Goal: Task Accomplishment & Management: Use online tool/utility

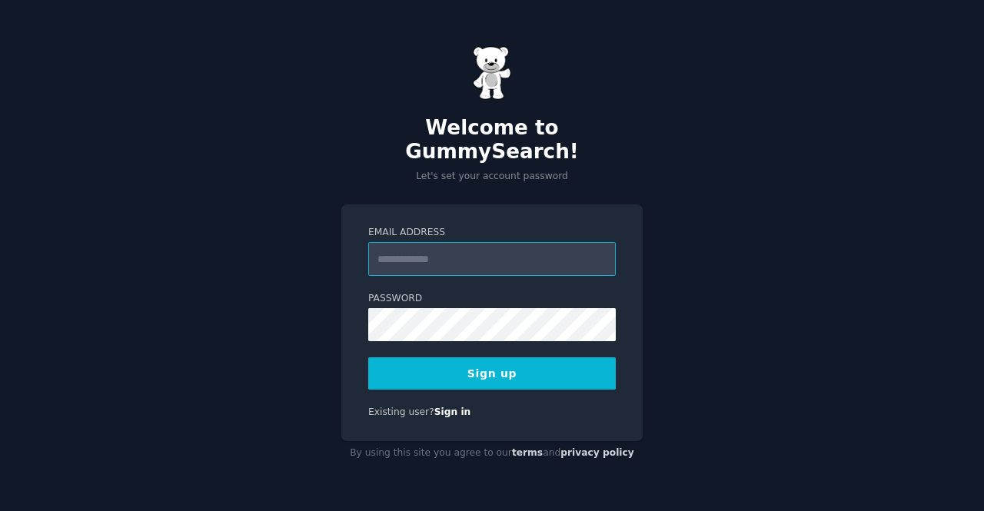
click at [491, 246] on input "Email Address" at bounding box center [492, 259] width 248 height 34
click at [494, 242] on input "Email Address" at bounding box center [492, 259] width 248 height 34
type input "**********"
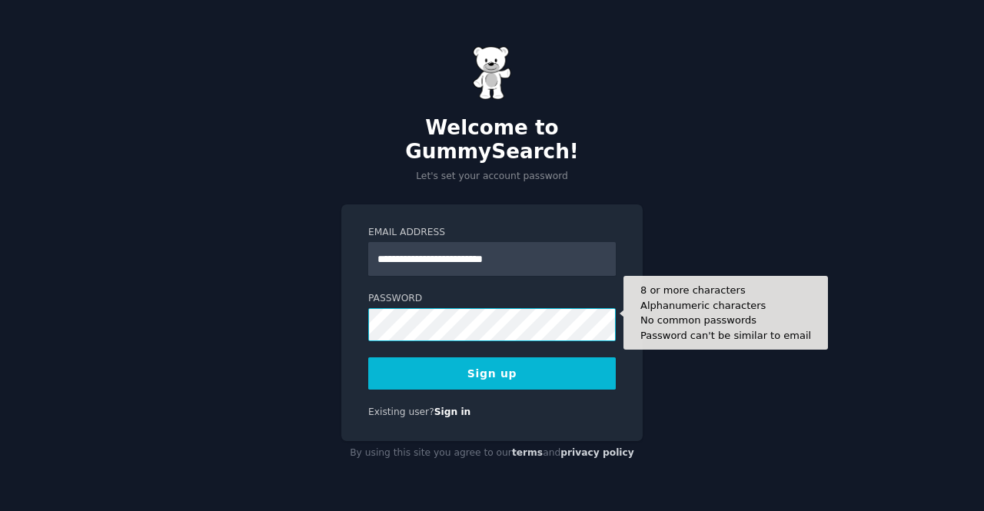
click at [368, 358] on button "Sign up" at bounding box center [492, 374] width 248 height 32
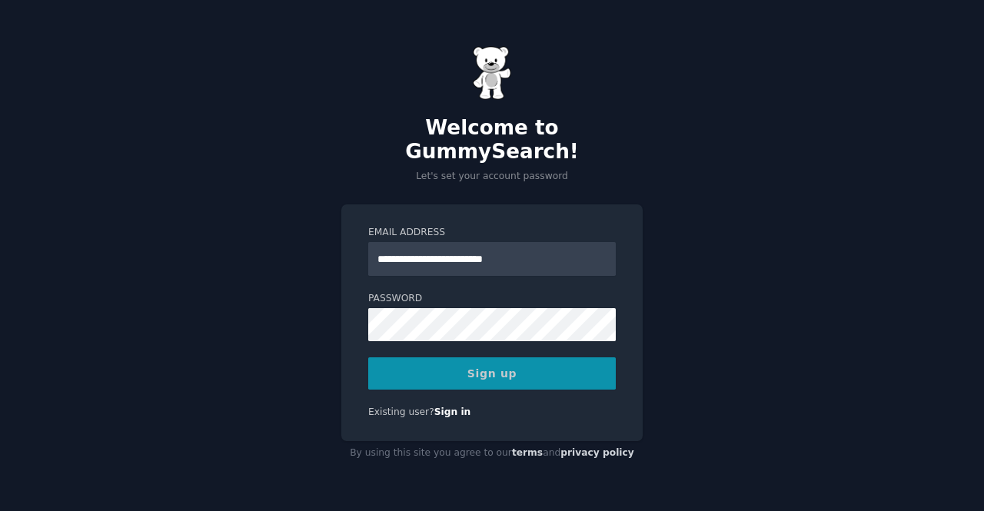
click at [900, 109] on div "**********" at bounding box center [492, 255] width 984 height 511
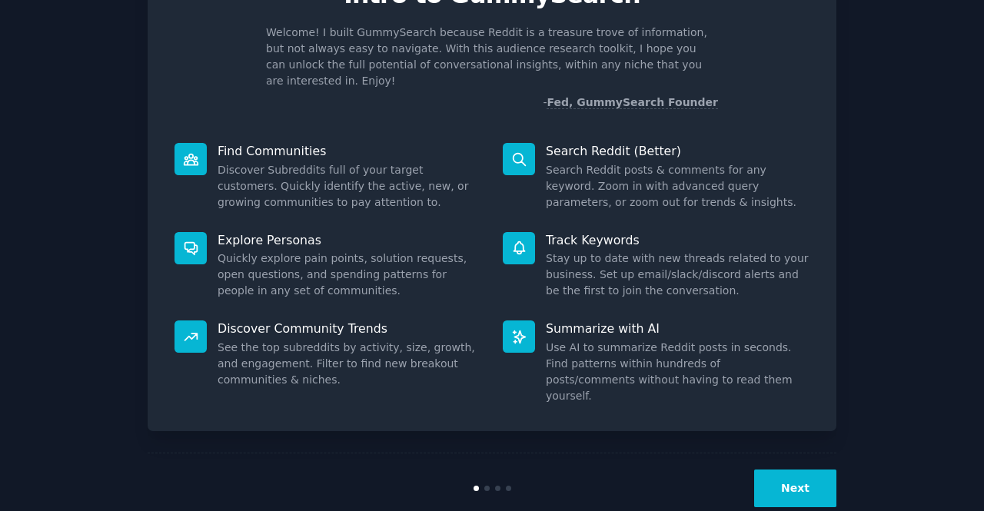
click at [792, 470] on button "Next" at bounding box center [795, 489] width 82 height 38
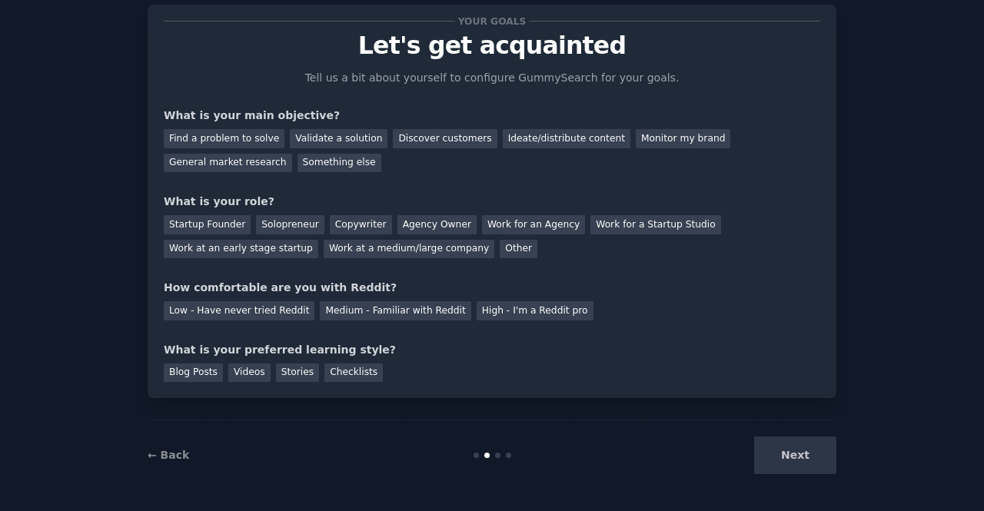
click at [787, 451] on div "Next" at bounding box center [722, 456] width 230 height 38
click at [426, 131] on div "Discover customers" at bounding box center [445, 138] width 104 height 19
click at [507, 132] on div "Ideate/distribute content" at bounding box center [567, 138] width 128 height 19
click at [426, 131] on div "Discover customers" at bounding box center [445, 138] width 104 height 19
click at [211, 218] on div "Startup Founder" at bounding box center [207, 224] width 87 height 19
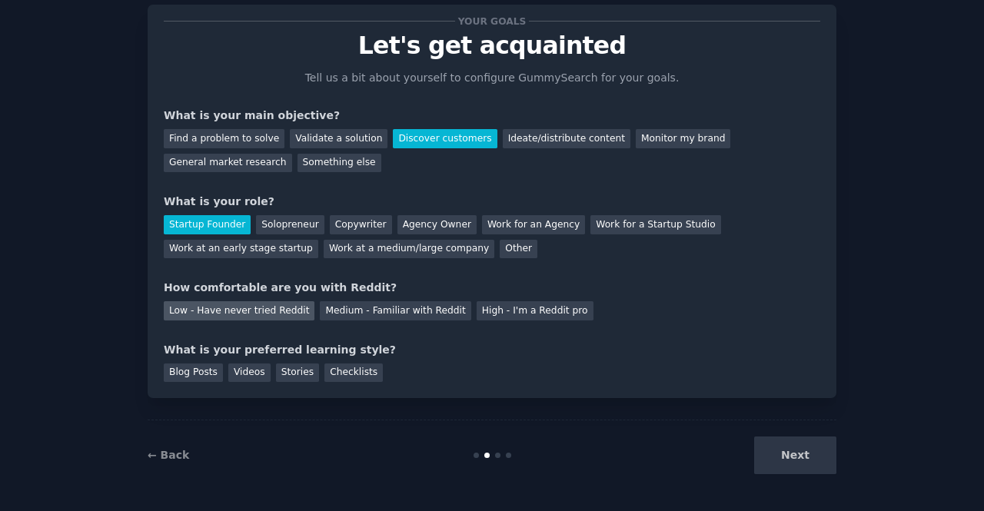
click at [251, 316] on div "Low - Have never tried Reddit" at bounding box center [239, 310] width 151 height 19
click at [477, 313] on div "High - I'm a Reddit pro" at bounding box center [535, 310] width 117 height 19
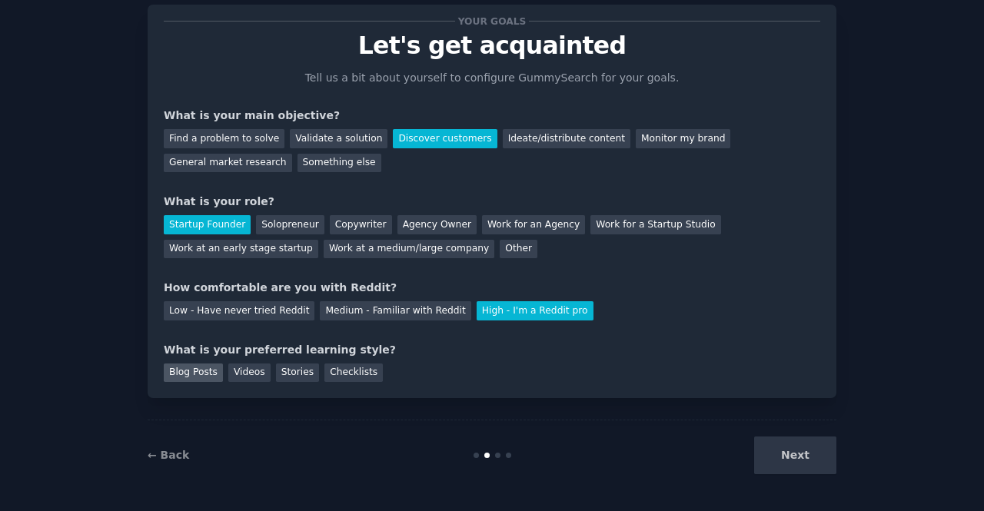
click at [199, 368] on div "Blog Posts" at bounding box center [193, 373] width 59 height 19
click at [787, 462] on button "Next" at bounding box center [795, 456] width 82 height 38
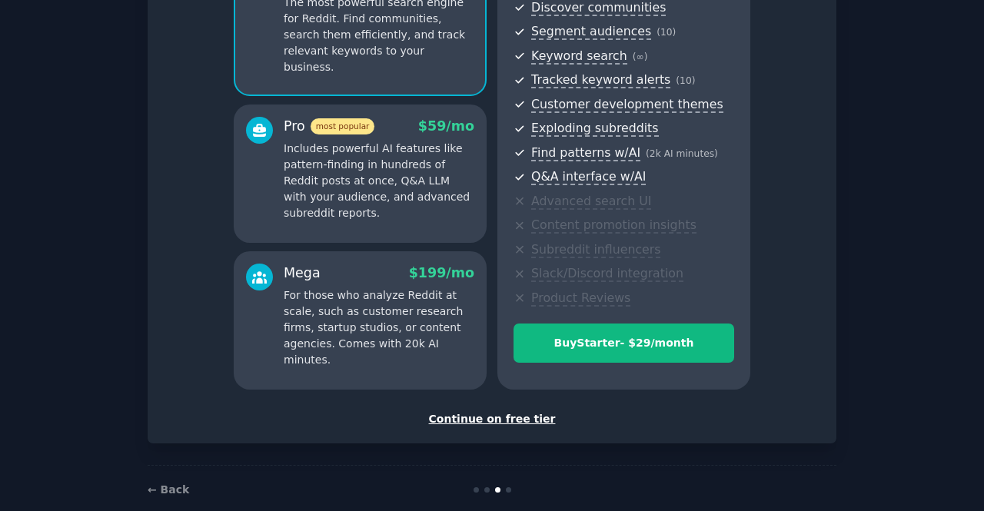
scroll to position [203, 0]
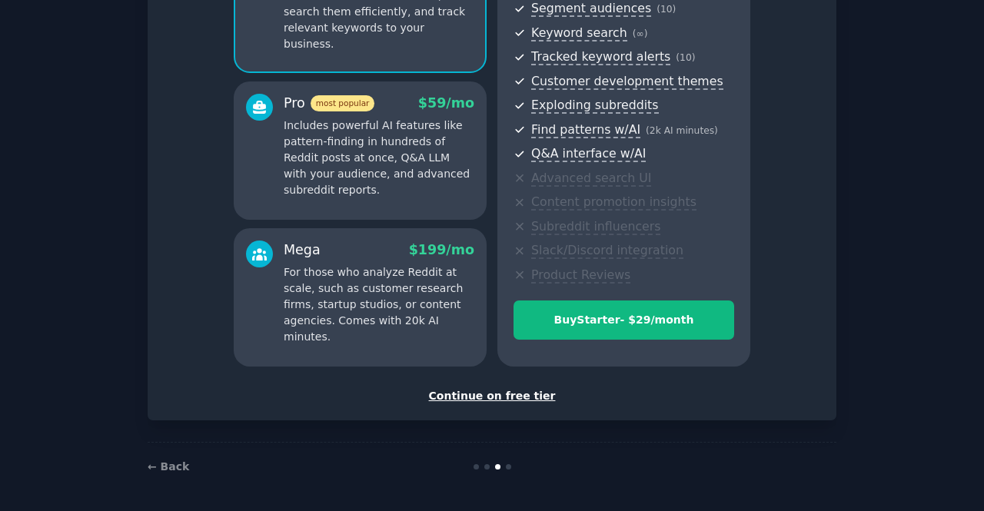
click at [497, 398] on div "Continue on free tier" at bounding box center [492, 396] width 657 height 16
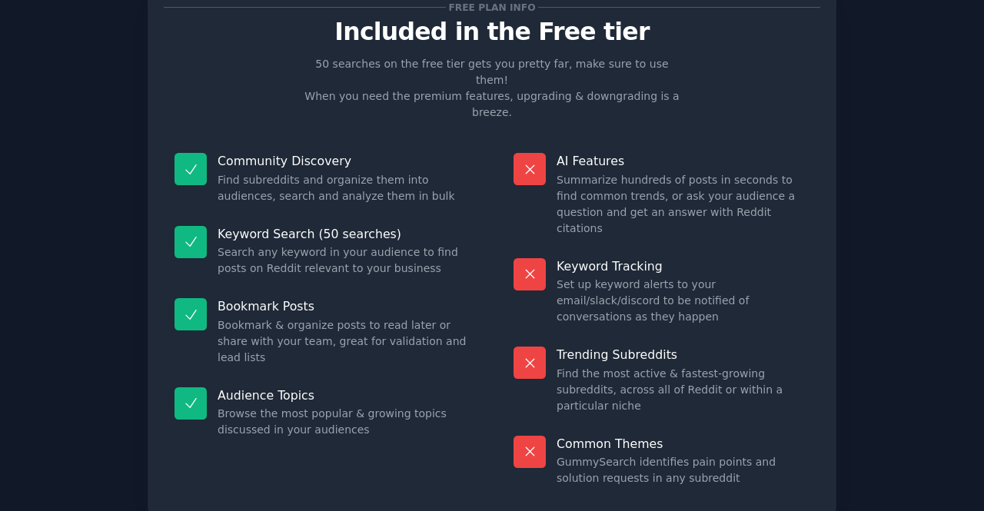
scroll to position [77, 0]
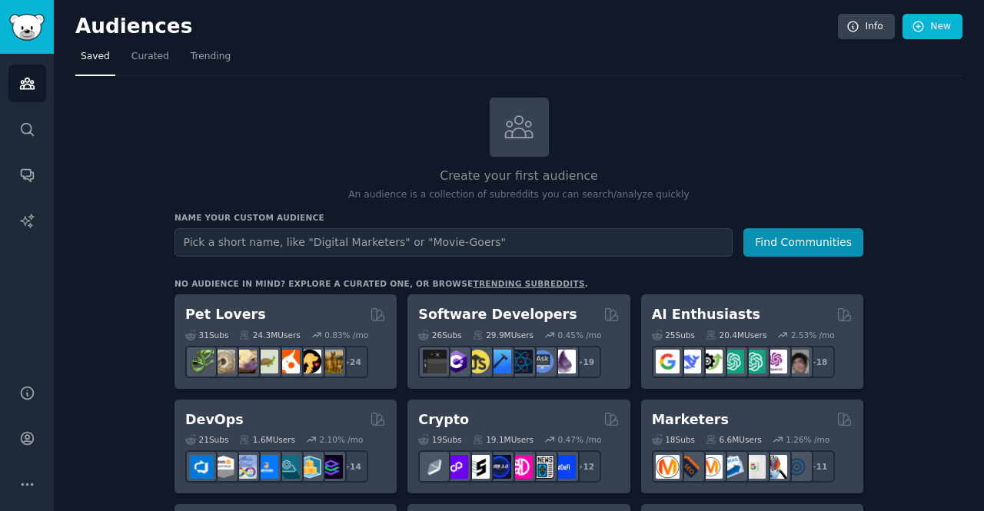
click at [206, 241] on input "text" at bounding box center [454, 242] width 558 height 28
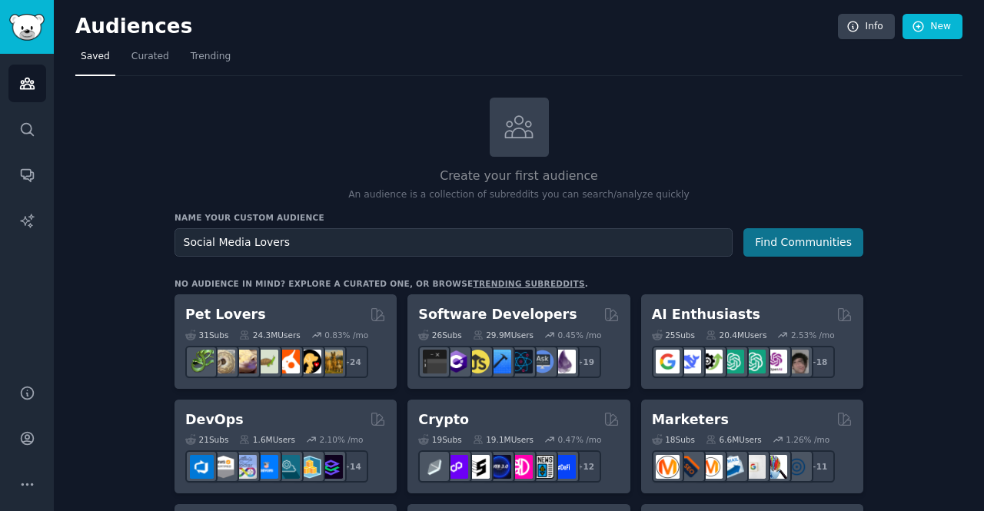
type input "Social Media Lovers"
click at [813, 238] on button "Find Communities" at bounding box center [804, 242] width 120 height 28
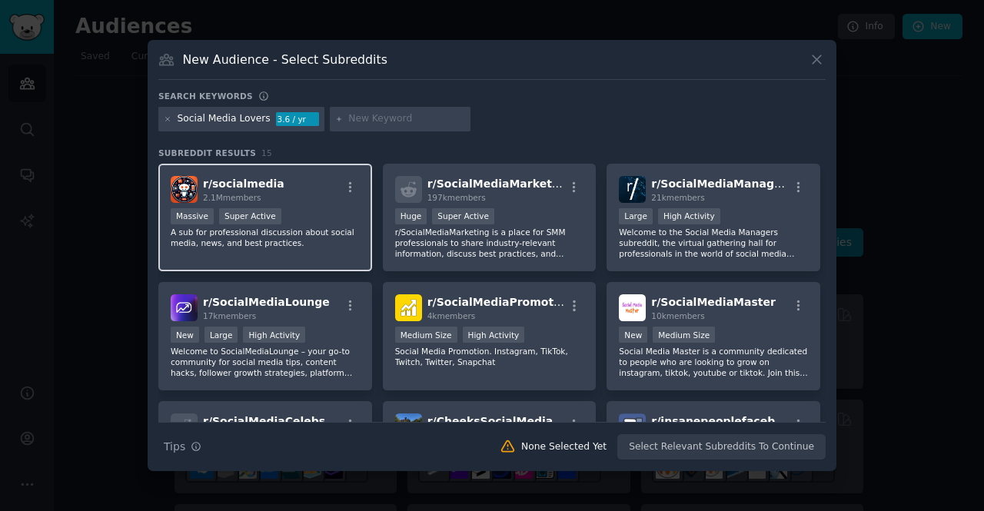
click at [266, 238] on p "A sub for professional discussion about social media, news, and best practices." at bounding box center [265, 238] width 189 height 22
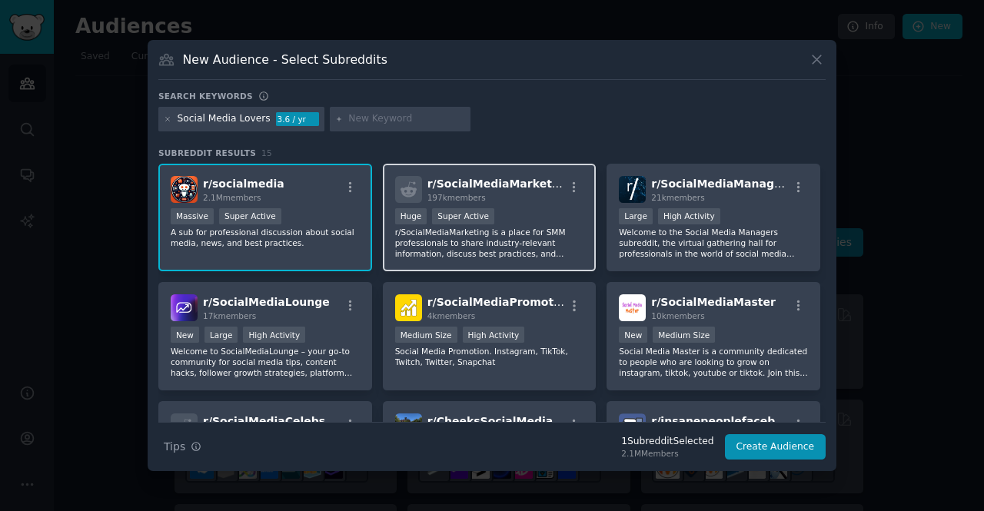
click at [517, 225] on div ">= 95th percentile for submissions / day Huge Super Active" at bounding box center [489, 217] width 189 height 19
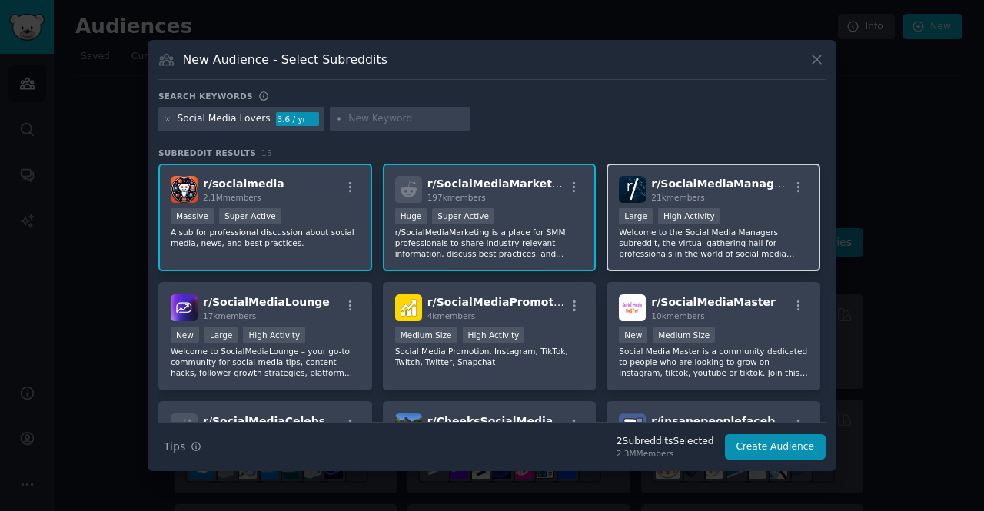
click at [710, 230] on p "Welcome to the Social Media Managers subreddit, the virtual gathering hall for …" at bounding box center [713, 243] width 189 height 32
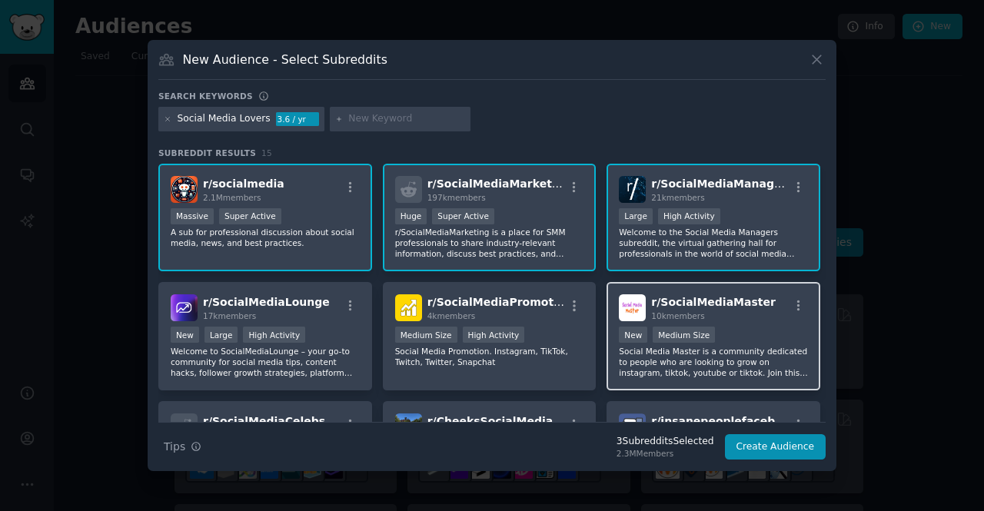
click at [697, 307] on span "r/ SocialMediaMaster" at bounding box center [713, 302] width 125 height 12
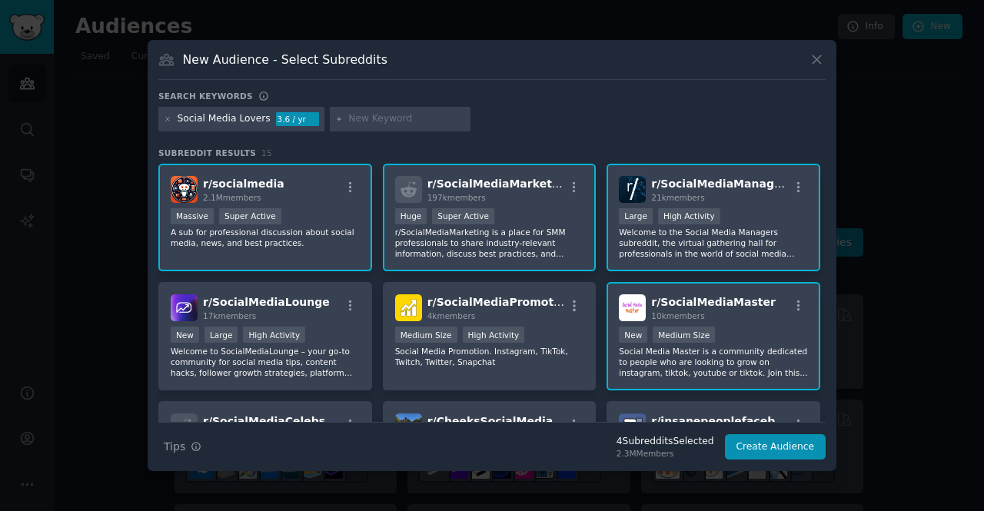
click at [607, 319] on div "r/ SocialMediaMaster 10k members New Medium Size Social Media Master is a commu…" at bounding box center [714, 336] width 214 height 108
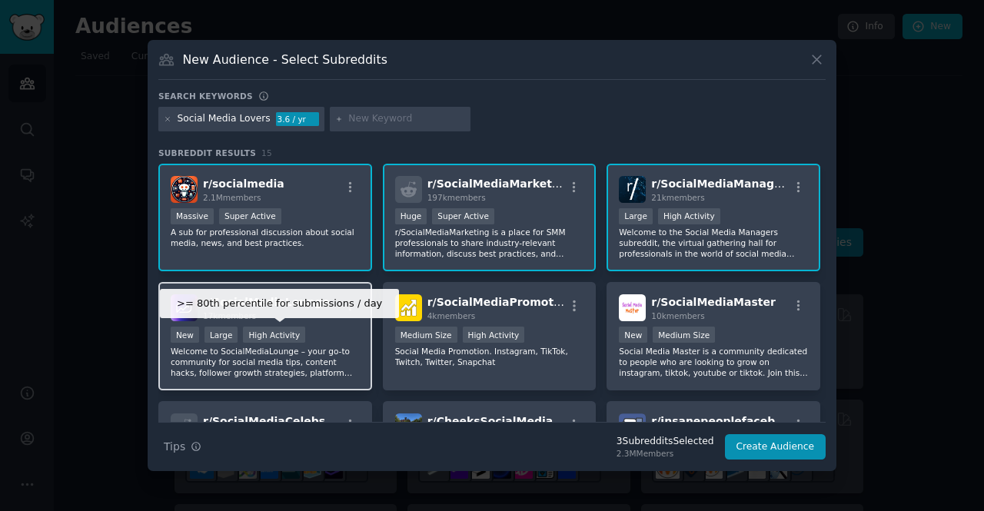
click at [291, 328] on div "High Activity" at bounding box center [274, 335] width 62 height 16
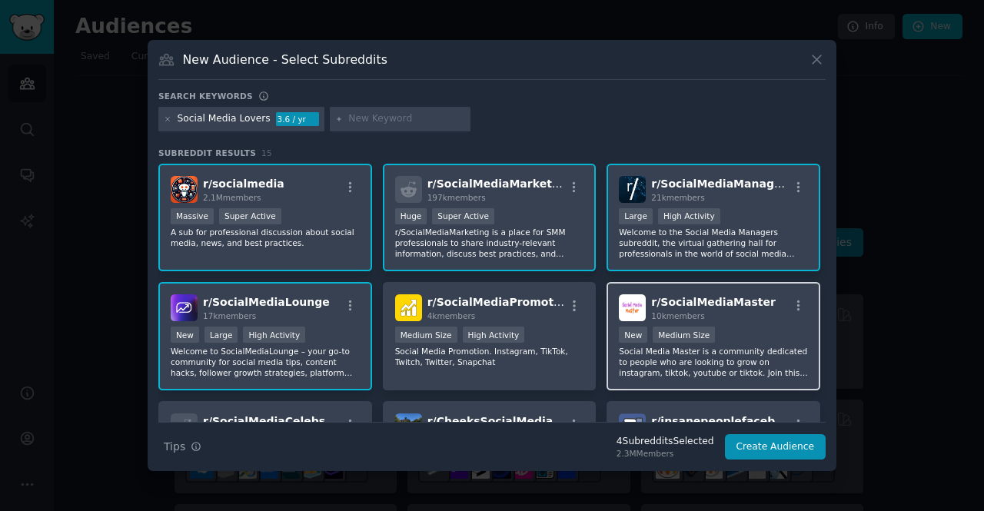
click at [655, 321] on span "10k members" at bounding box center [677, 315] width 53 height 9
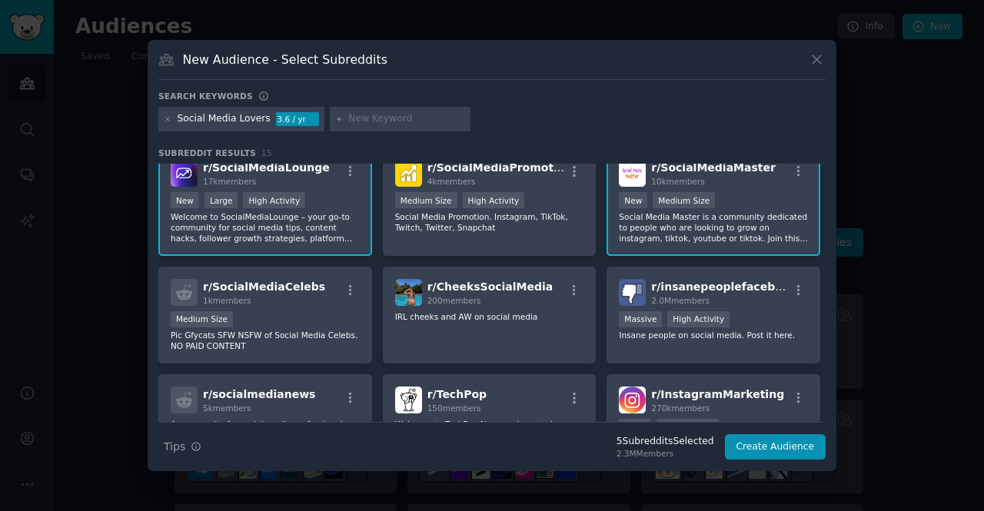
scroll to position [154, 0]
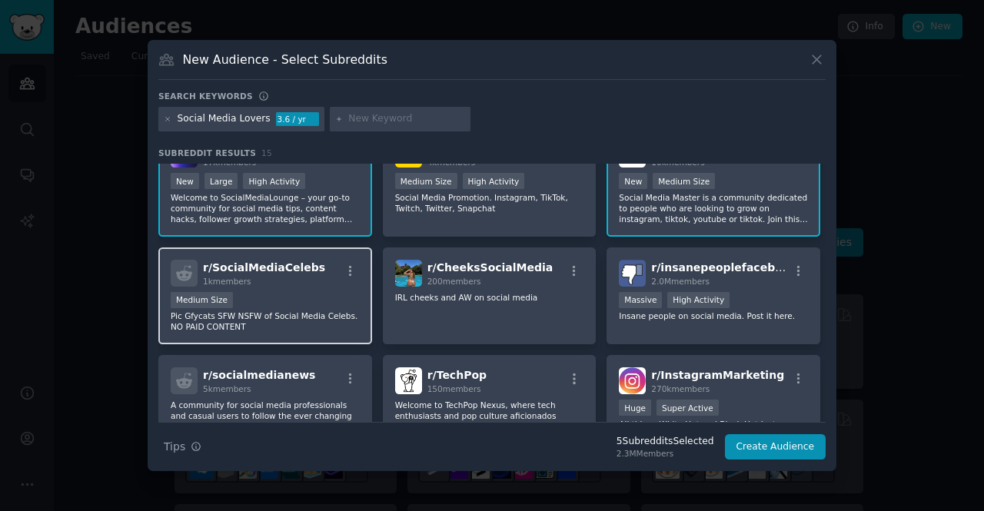
click at [283, 288] on div "r/ SocialMediaCelebs 1k members Medium Size Pic Gfycats SFW NSFW of Social Medi…" at bounding box center [265, 297] width 214 height 98
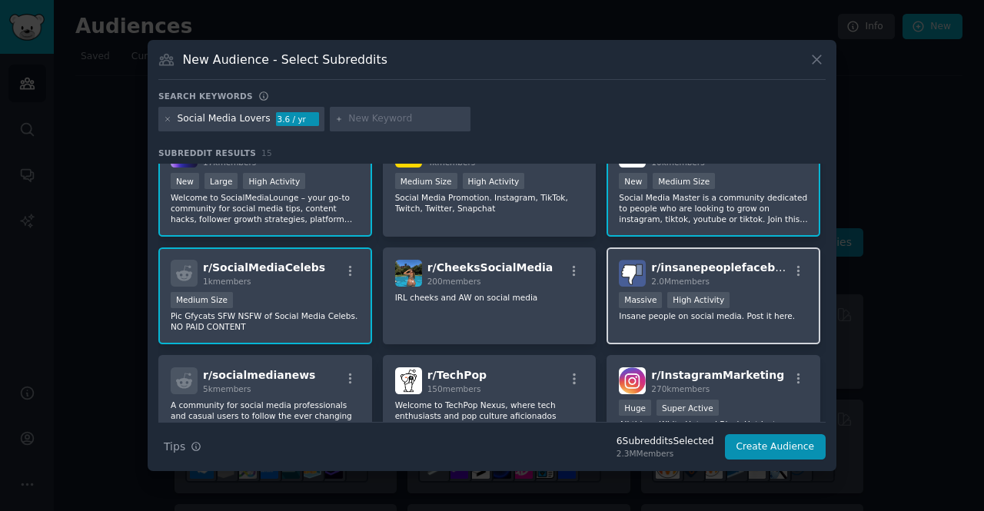
scroll to position [231, 0]
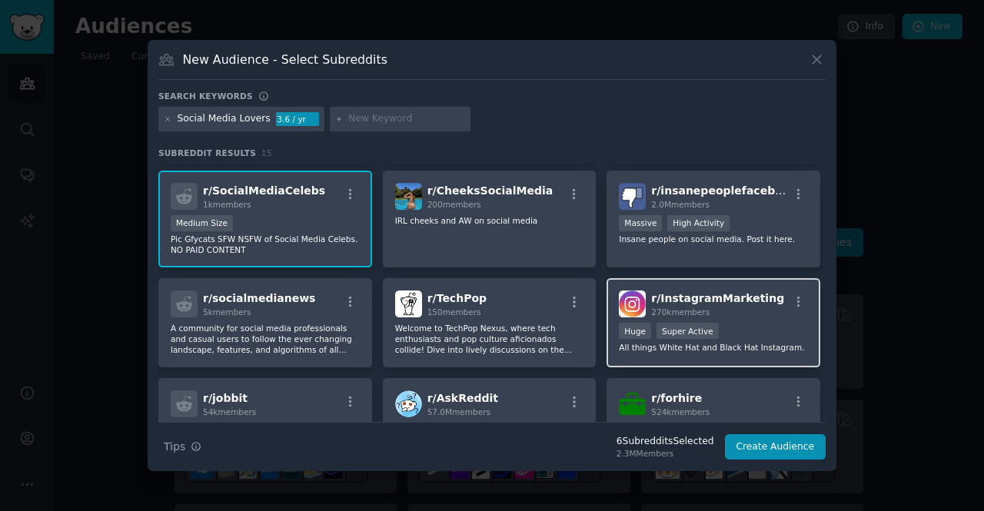
click at [657, 286] on div "r/ InstagramMarketing 270k members Huge Super Active All things White Hat and B…" at bounding box center [714, 322] width 214 height 89
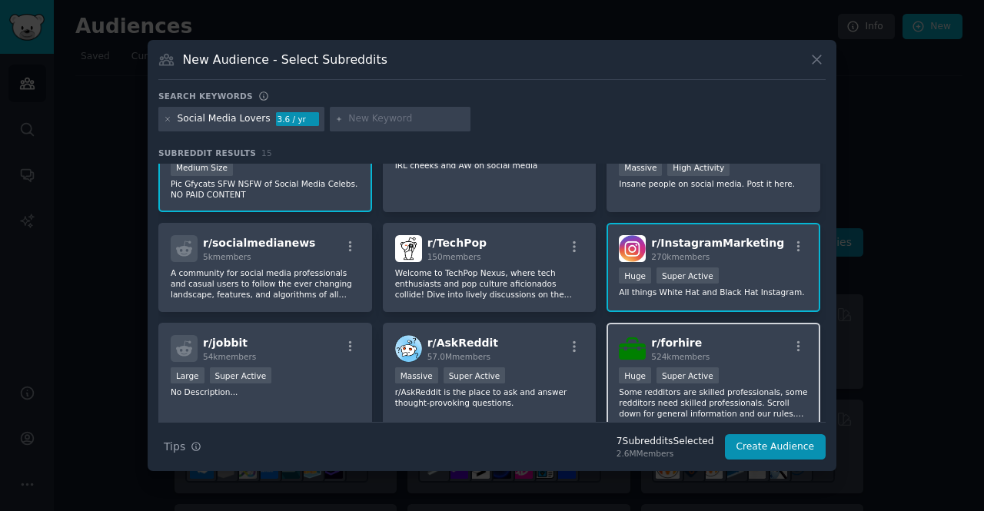
scroll to position [349, 0]
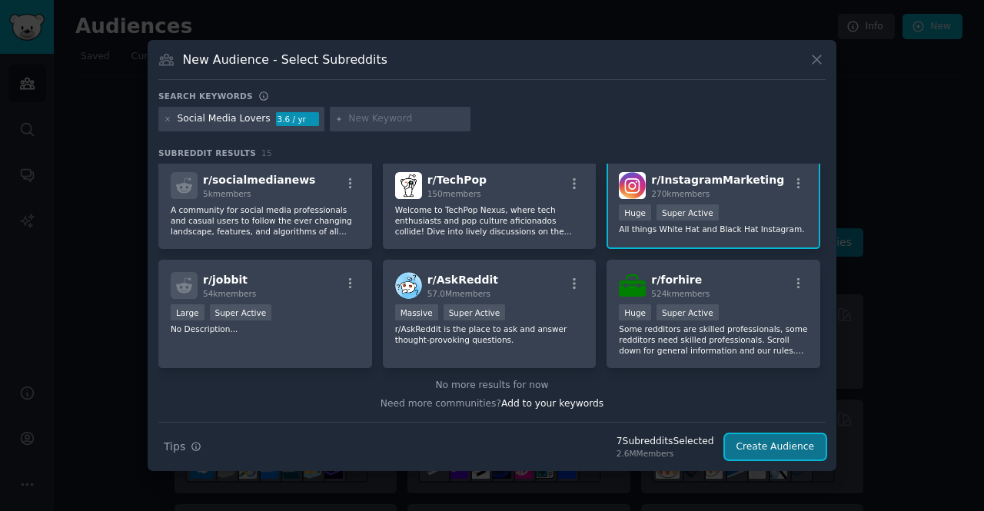
click at [760, 450] on button "Create Audience" at bounding box center [775, 447] width 101 height 26
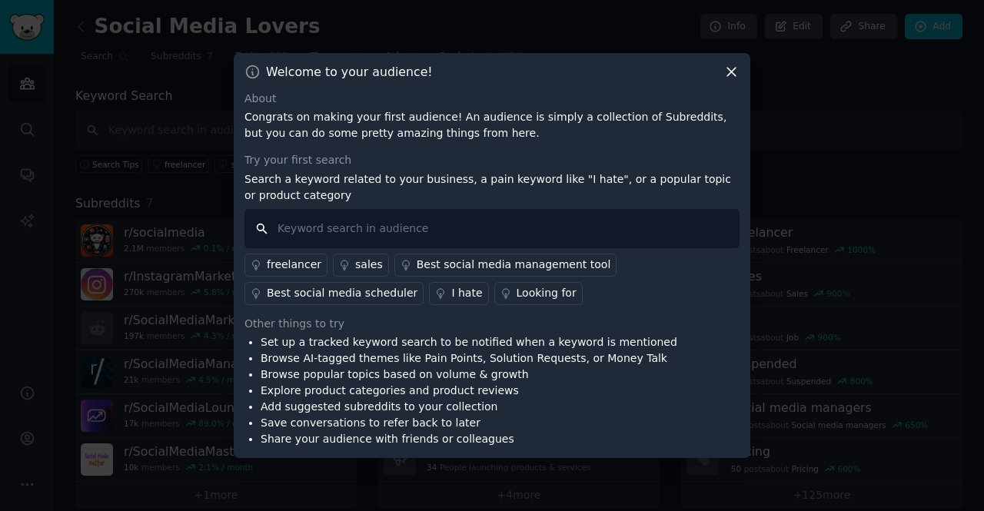
click at [398, 218] on input "text" at bounding box center [492, 228] width 495 height 39
type input "I"
type input "how do i schedule"
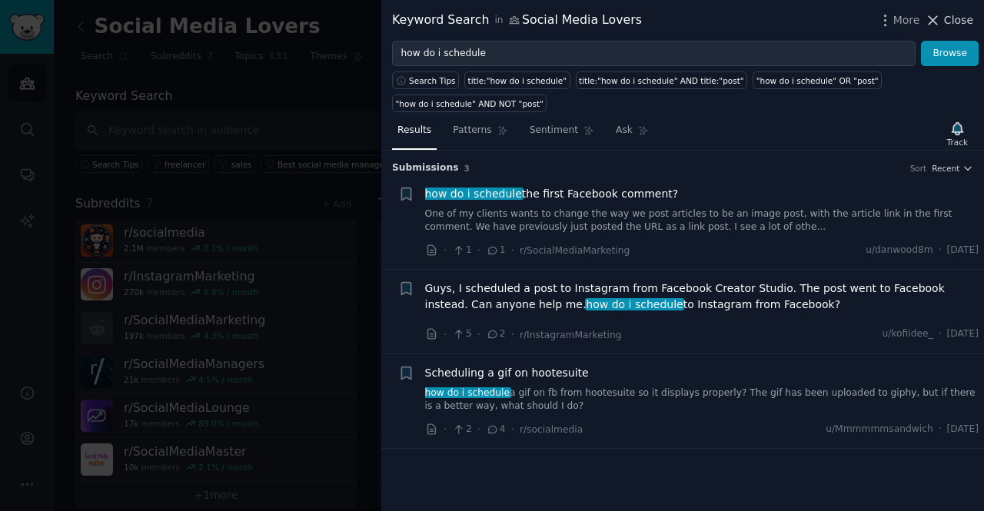
click at [944, 28] on div "More Close" at bounding box center [925, 20] width 96 height 19
